Goal: Find specific page/section: Locate item on page

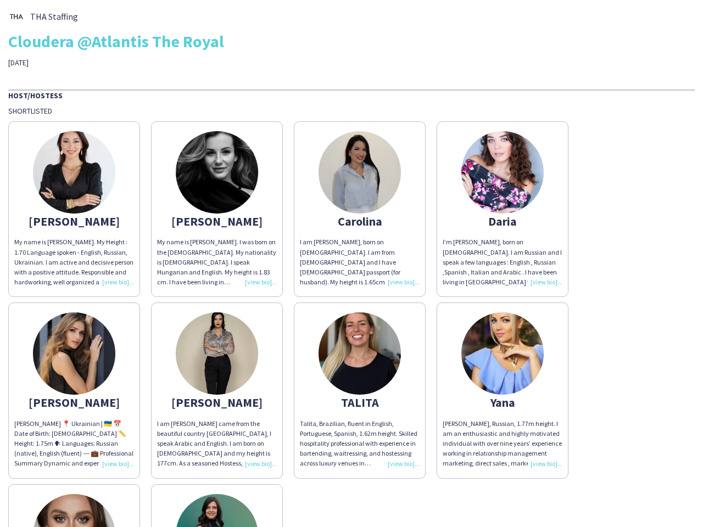
click at [352, 264] on div "I am [PERSON_NAME], born on [DEMOGRAPHIC_DATA]. I am from [DEMOGRAPHIC_DATA] an…" at bounding box center [360, 262] width 120 height 50
click at [74, 209] on img at bounding box center [74, 172] width 82 height 82
click at [217, 209] on img at bounding box center [217, 172] width 82 height 82
click at [360, 209] on img at bounding box center [360, 172] width 82 height 82
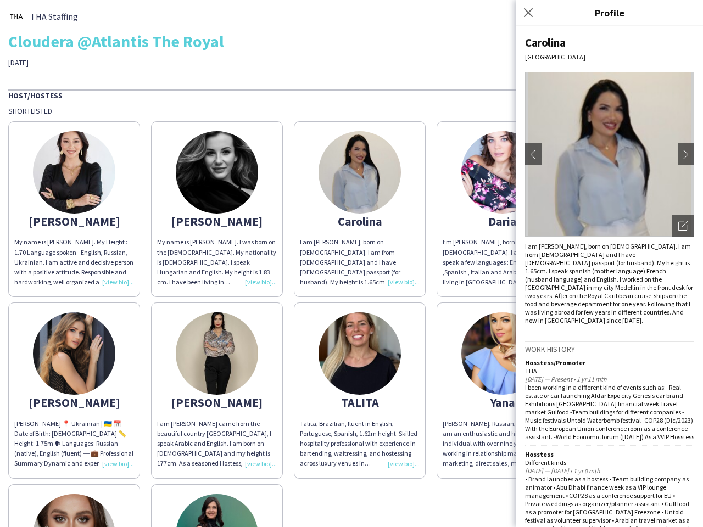
click at [503, 209] on img at bounding box center [502, 172] width 82 height 82
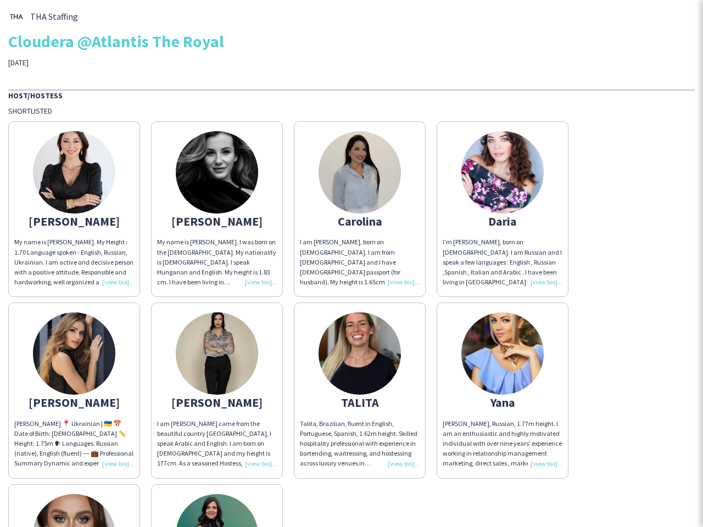
click at [74, 391] on img at bounding box center [74, 354] width 82 height 82
click at [217, 391] on img at bounding box center [217, 354] width 82 height 82
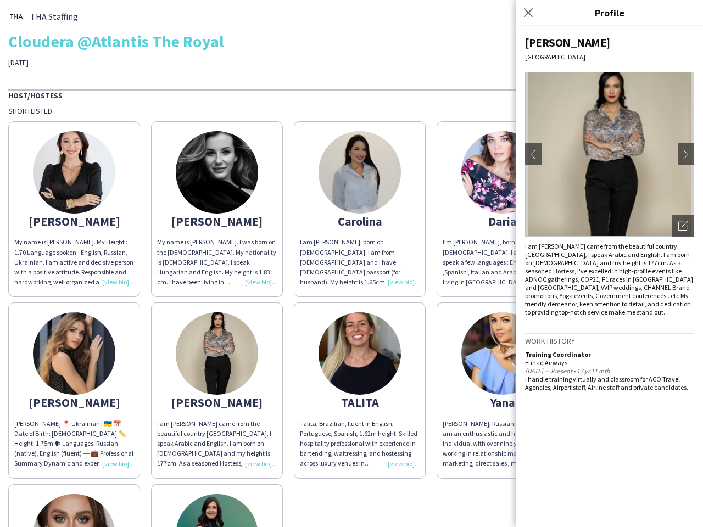
click at [360, 391] on img at bounding box center [360, 354] width 82 height 82
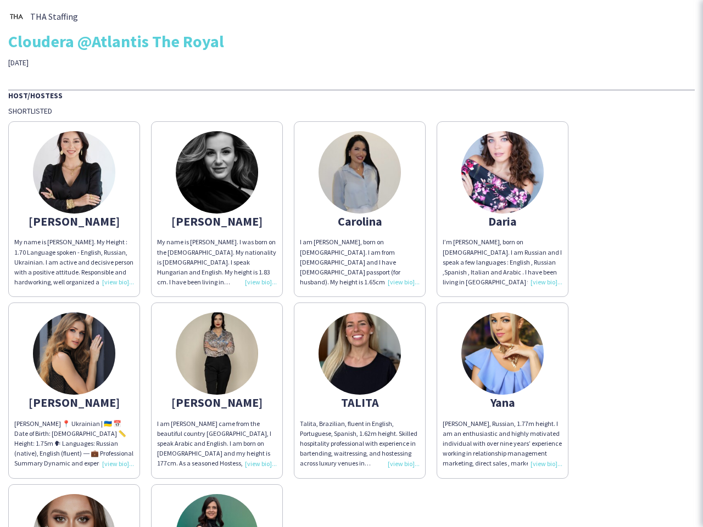
click at [503, 391] on img at bounding box center [502, 354] width 82 height 82
click at [74, 506] on img at bounding box center [74, 535] width 82 height 82
